Goal: Register for event/course

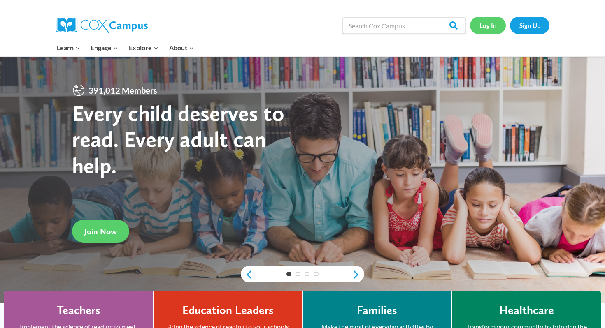
click at [484, 30] on link "Log In" at bounding box center [488, 25] width 36 height 17
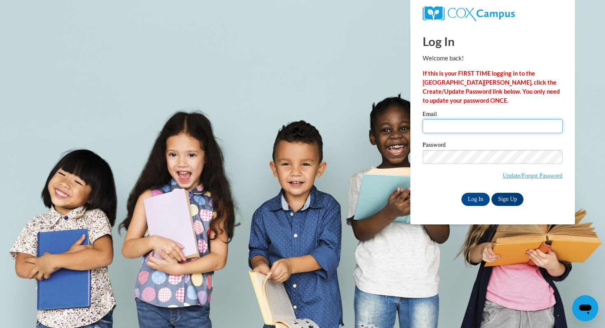
click at [436, 123] on input "Email" at bounding box center [493, 126] width 140 height 14
type input "lgray@mtsd.k12.wi.us"
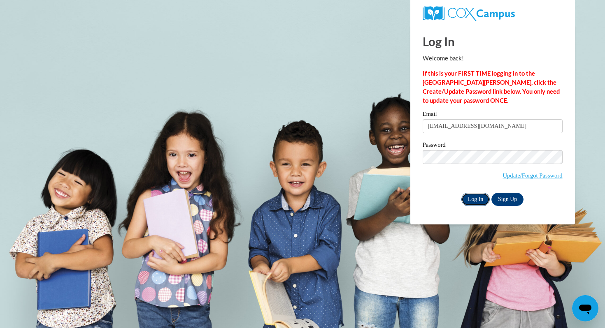
click at [473, 201] on input "Log In" at bounding box center [475, 199] width 29 height 13
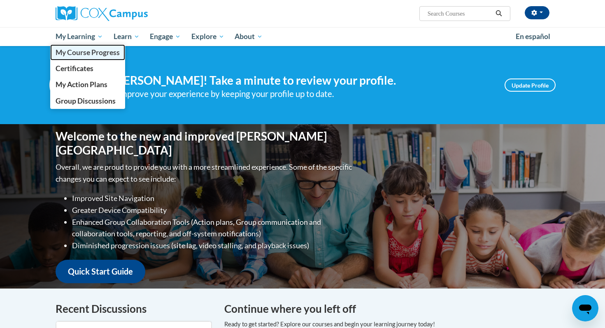
click at [81, 50] on span "My Course Progress" at bounding box center [88, 52] width 64 height 9
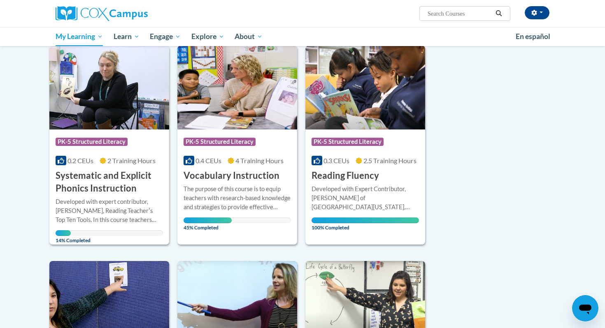
scroll to position [104, 0]
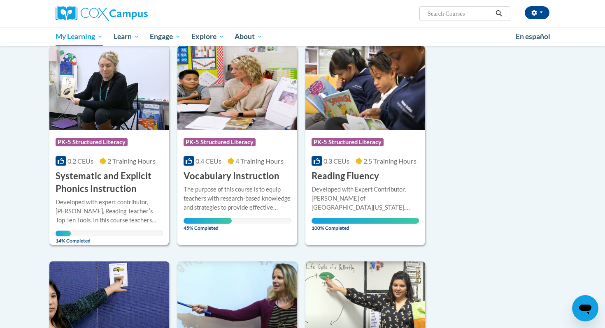
click at [89, 191] on h3 "Systematic and Explicit Phonics Instruction" at bounding box center [109, 183] width 107 height 26
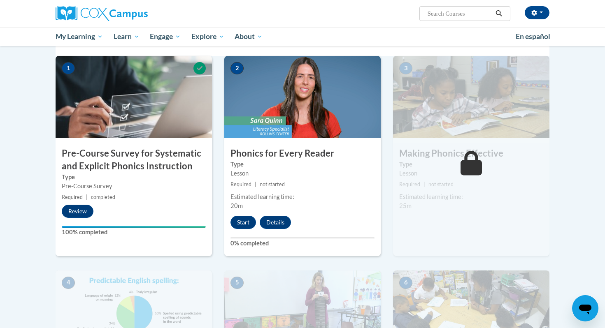
scroll to position [172, 0]
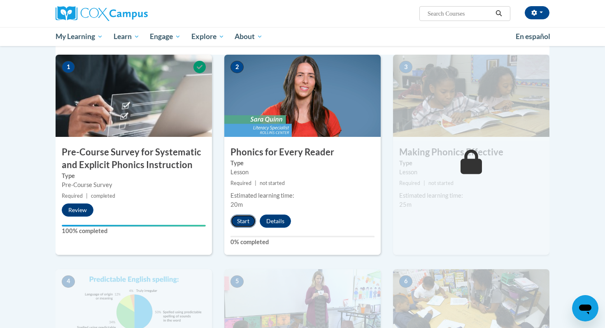
click at [245, 219] on button "Start" at bounding box center [244, 221] width 26 height 13
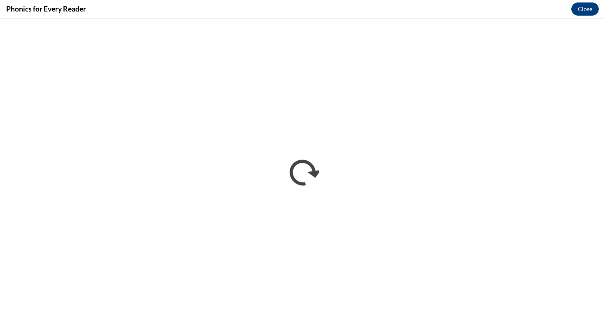
scroll to position [0, 0]
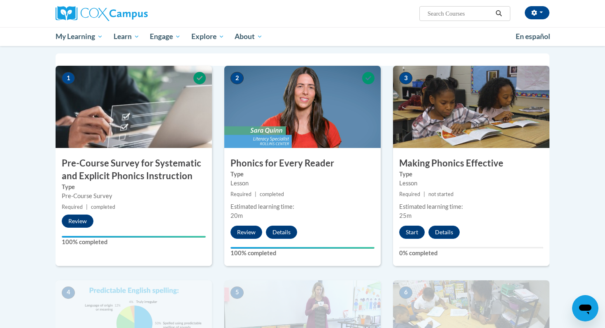
scroll to position [160, 0]
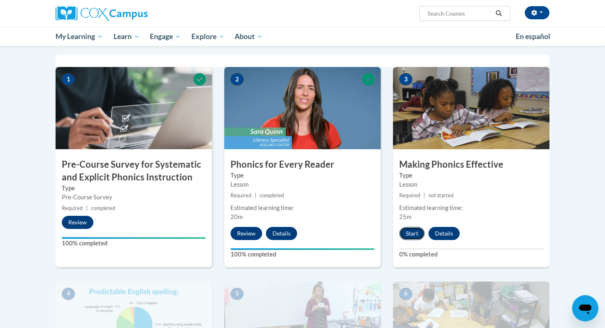
click at [409, 235] on button "Start" at bounding box center [412, 233] width 26 height 13
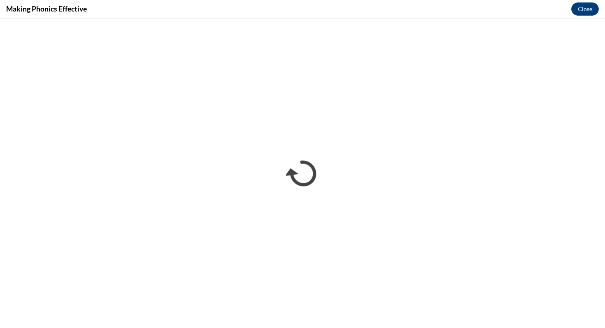
scroll to position [0, 0]
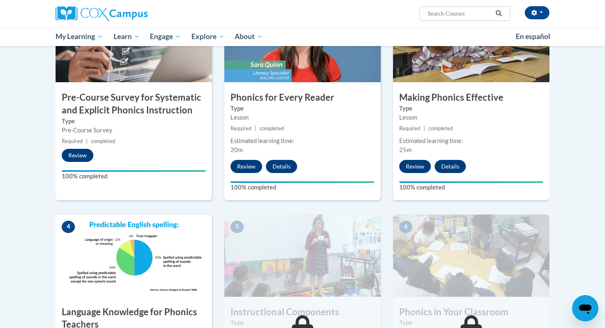
scroll to position [224, 0]
